Goal: Navigation & Orientation: Find specific page/section

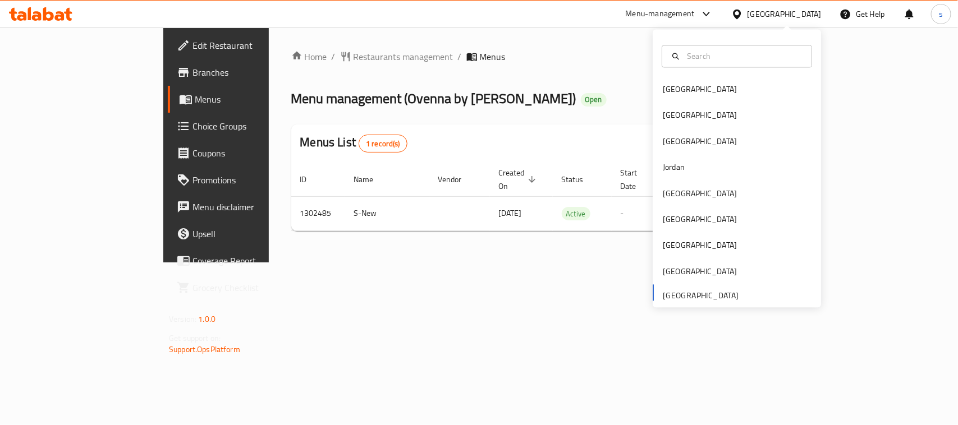
click at [690, 299] on div "Bahrain Egypt Iraq Jordan Kuwait Oman Qatar Saudi Arabia United Arab Emirates" at bounding box center [737, 192] width 168 height 231
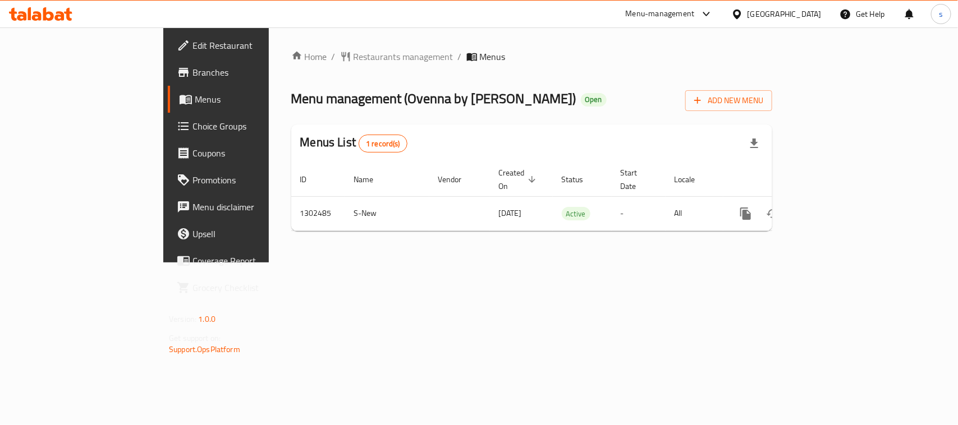
drag, startPoint x: 405, startPoint y: 254, endPoint x: 169, endPoint y: 182, distance: 246.2
click at [405, 254] on div "Home / Restaurants management / Menus Menu management ( Ovenna by Sindbad baker…" at bounding box center [532, 144] width 526 height 235
click at [710, 17] on icon at bounding box center [706, 13] width 13 height 13
click at [641, 90] on div "Restaurant-Management" at bounding box center [600, 98] width 106 height 26
click at [746, 7] on div "[GEOGRAPHIC_DATA]" at bounding box center [776, 14] width 108 height 27
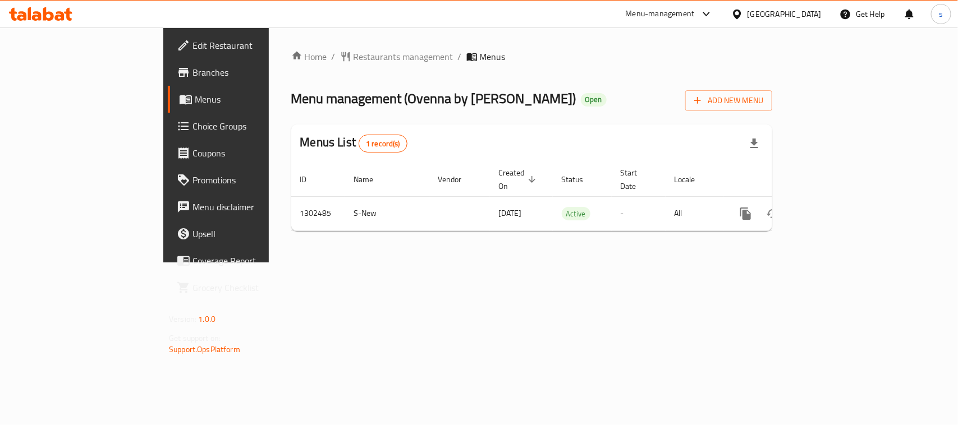
click at [788, 11] on div "[GEOGRAPHIC_DATA]" at bounding box center [784, 14] width 74 height 12
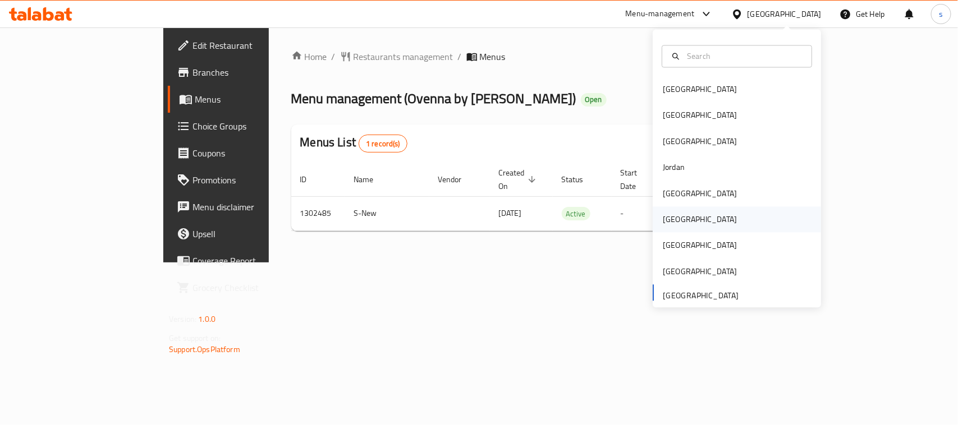
click at [663, 217] on div "[GEOGRAPHIC_DATA]" at bounding box center [700, 220] width 74 height 12
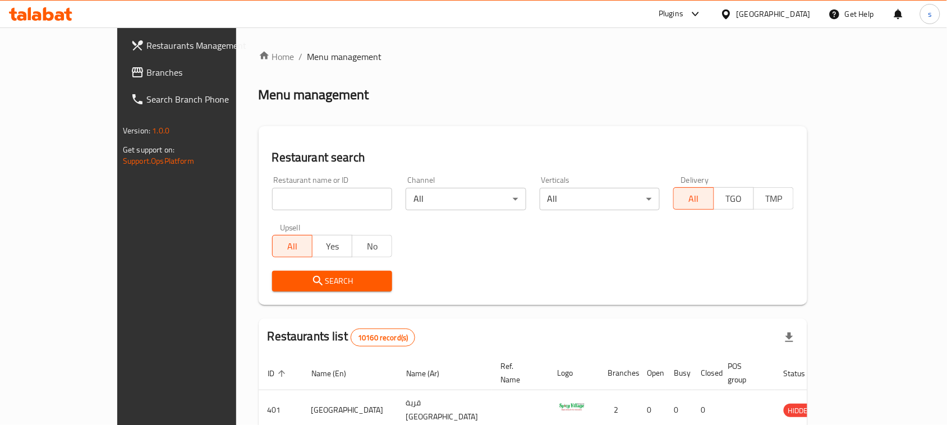
click at [146, 74] on span "Branches" at bounding box center [206, 72] width 120 height 13
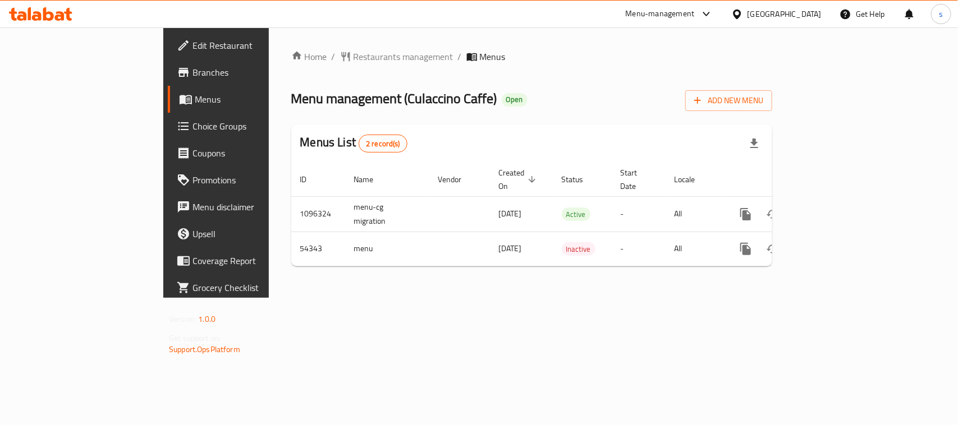
click at [801, 15] on div "Oman" at bounding box center [784, 14] width 74 height 12
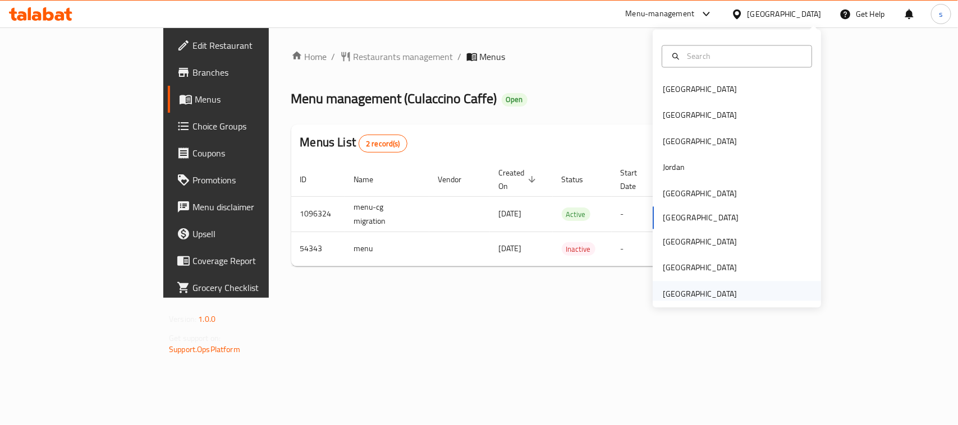
click at [688, 296] on div "[GEOGRAPHIC_DATA]" at bounding box center [700, 294] width 74 height 12
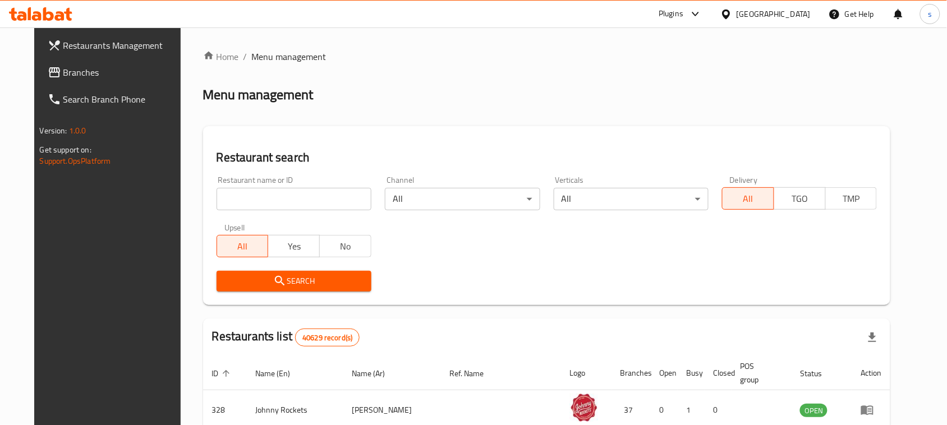
click at [67, 72] on span "Branches" at bounding box center [123, 72] width 120 height 13
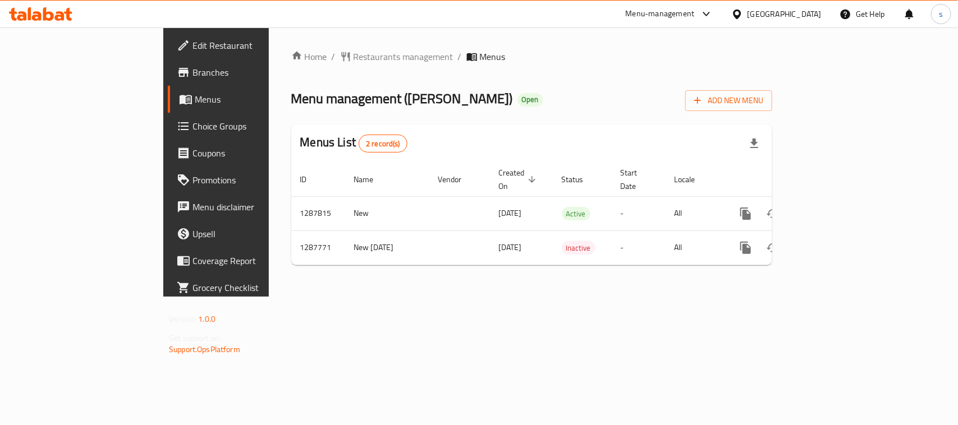
click at [764, 8] on div "[GEOGRAPHIC_DATA]" at bounding box center [784, 14] width 74 height 12
click at [618, 57] on ol "Home / Restaurants management / Menus" at bounding box center [531, 56] width 481 height 13
click at [674, 16] on div "Menu-management" at bounding box center [660, 13] width 69 height 13
click at [611, 95] on div "Restaurant-Management" at bounding box center [600, 98] width 88 height 12
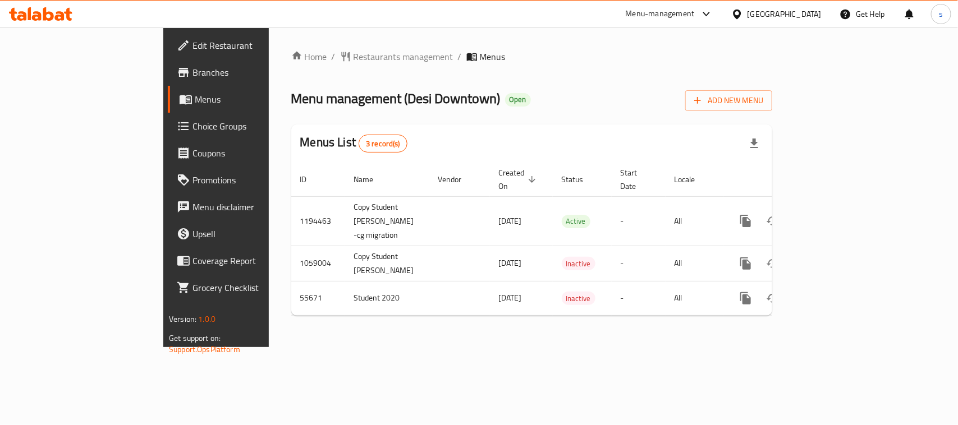
click at [699, 12] on div at bounding box center [704, 13] width 19 height 13
click at [607, 111] on div "All Plugins Menu-management Restaurant-Management" at bounding box center [630, 74] width 168 height 88
click at [582, 102] on div "Restaurant-Management" at bounding box center [600, 98] width 88 height 12
